Goal: Navigation & Orientation: Understand site structure

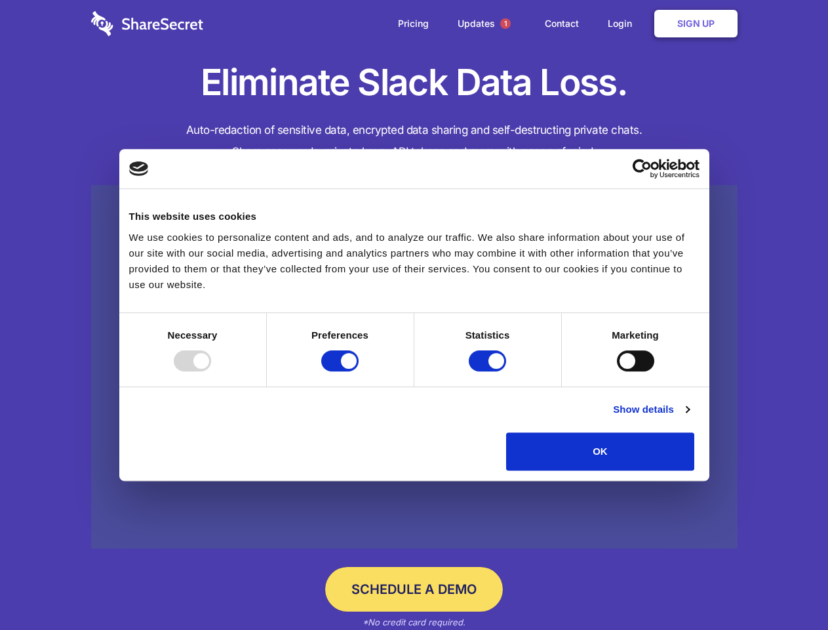
click at [211, 371] on div at bounding box center [192, 360] width 37 height 21
click at [359, 371] on input "Preferences" at bounding box center [339, 360] width 37 height 21
checkbox input "false"
click at [489, 371] on input "Statistics" at bounding box center [487, 360] width 37 height 21
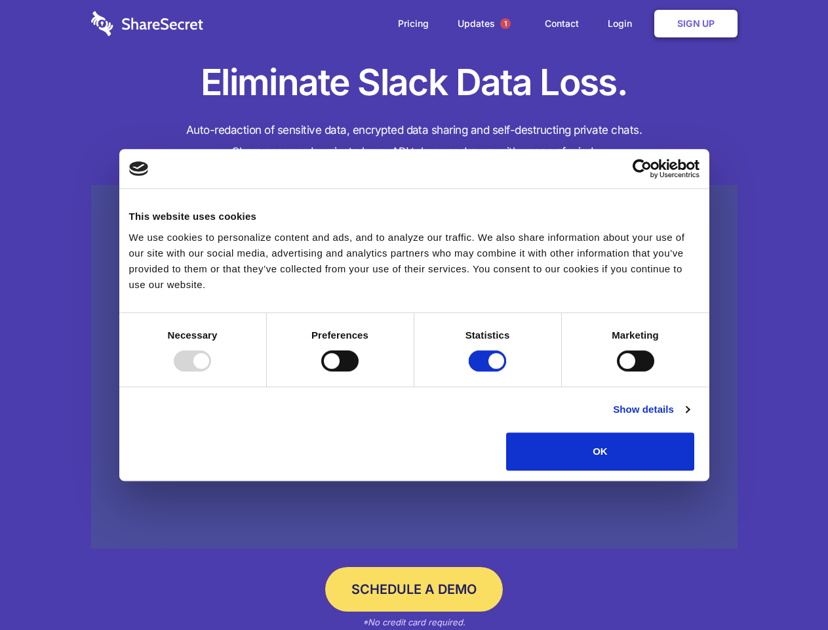
checkbox input "false"
click at [617, 371] on input "Marketing" at bounding box center [635, 360] width 37 height 21
checkbox input "true"
click at [689, 417] on link "Show details" at bounding box center [651, 409] width 76 height 16
